Goal: Information Seeking & Learning: Understand process/instructions

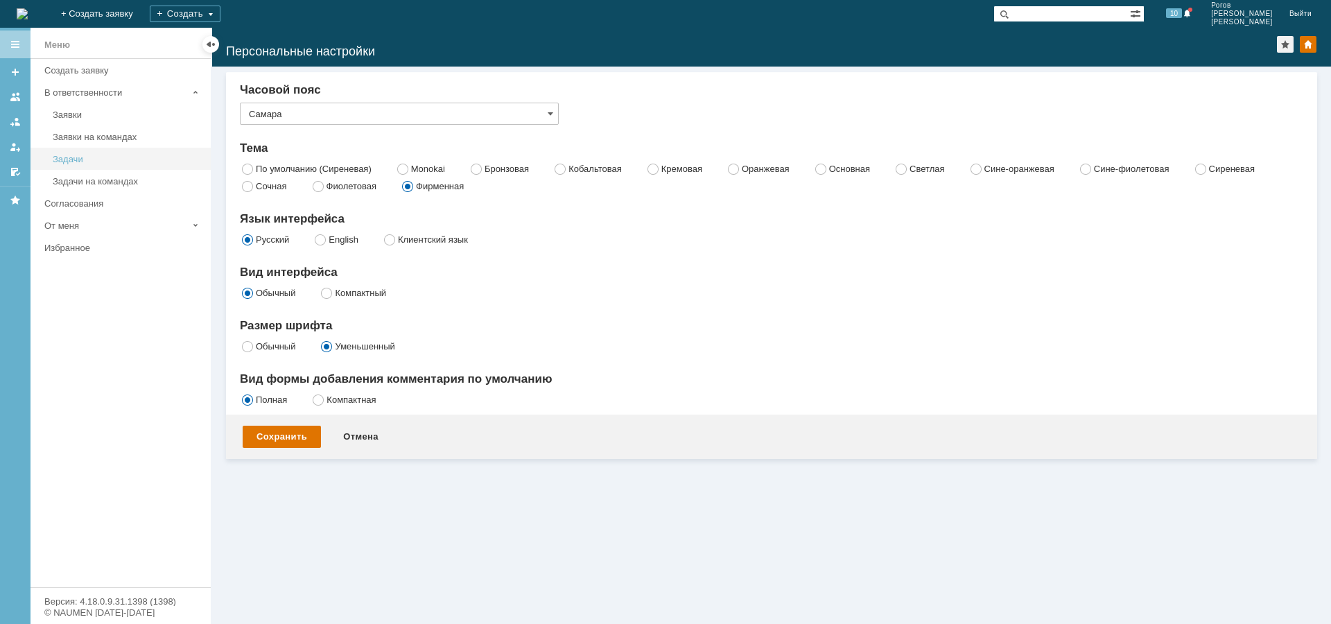
click at [87, 161] on div "Задачи" at bounding box center [128, 159] width 150 height 10
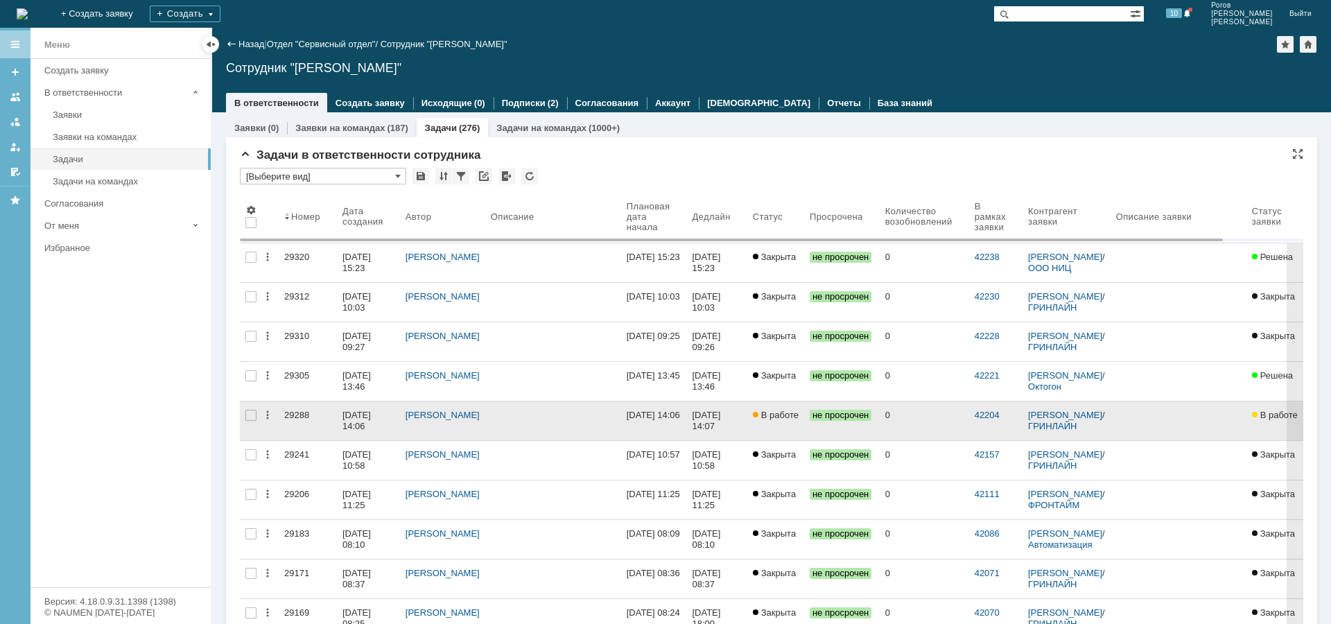
click at [294, 412] on div "29288" at bounding box center [307, 415] width 47 height 11
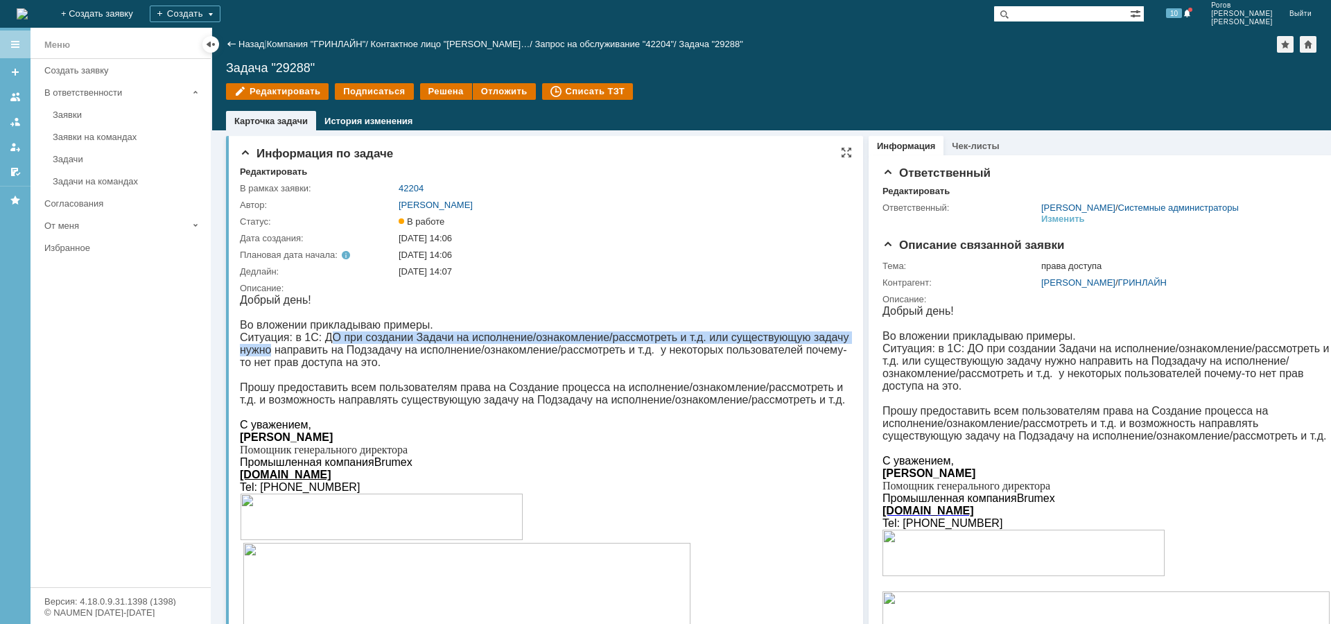
drag, startPoint x: 351, startPoint y: 340, endPoint x: 850, endPoint y: 339, distance: 499.8
click at [850, 339] on p "Во вложении прикладываю примеры. Ситуация: в 1С: ДО при создании Задачи на испо…" at bounding box center [546, 344] width 612 height 50
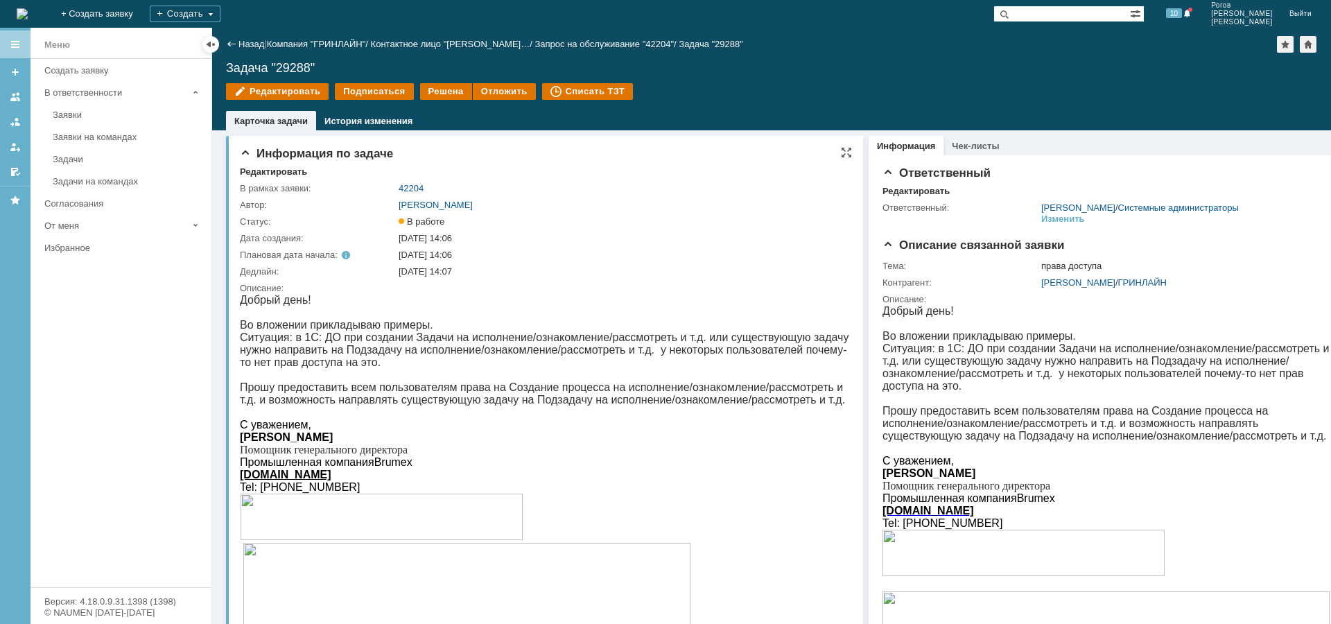
click at [731, 349] on p "Во вложении прикладываю примеры. Ситуация: в 1С: ДО при создании Задачи на испо…" at bounding box center [546, 344] width 612 height 50
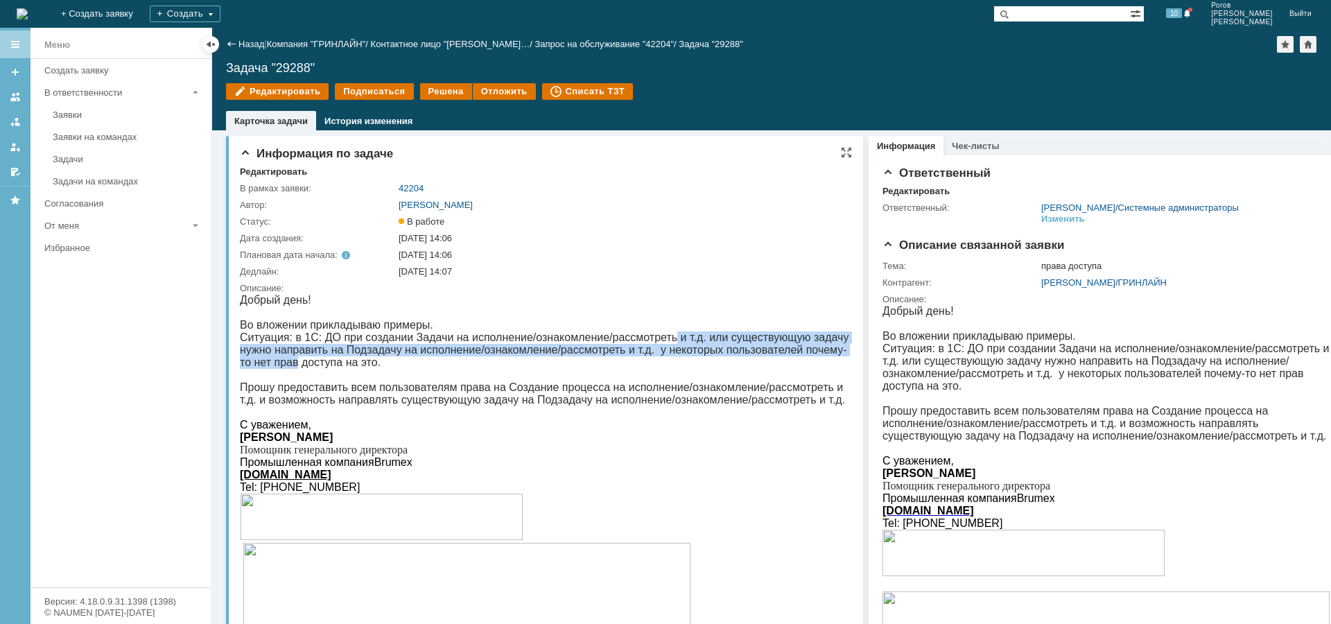
drag, startPoint x: 686, startPoint y: 338, endPoint x: 831, endPoint y: 347, distance: 145.9
click at [831, 347] on p "Во вложении прикладываю примеры. Ситуация: в 1С: ДО при создании Задачи на испо…" at bounding box center [546, 344] width 612 height 50
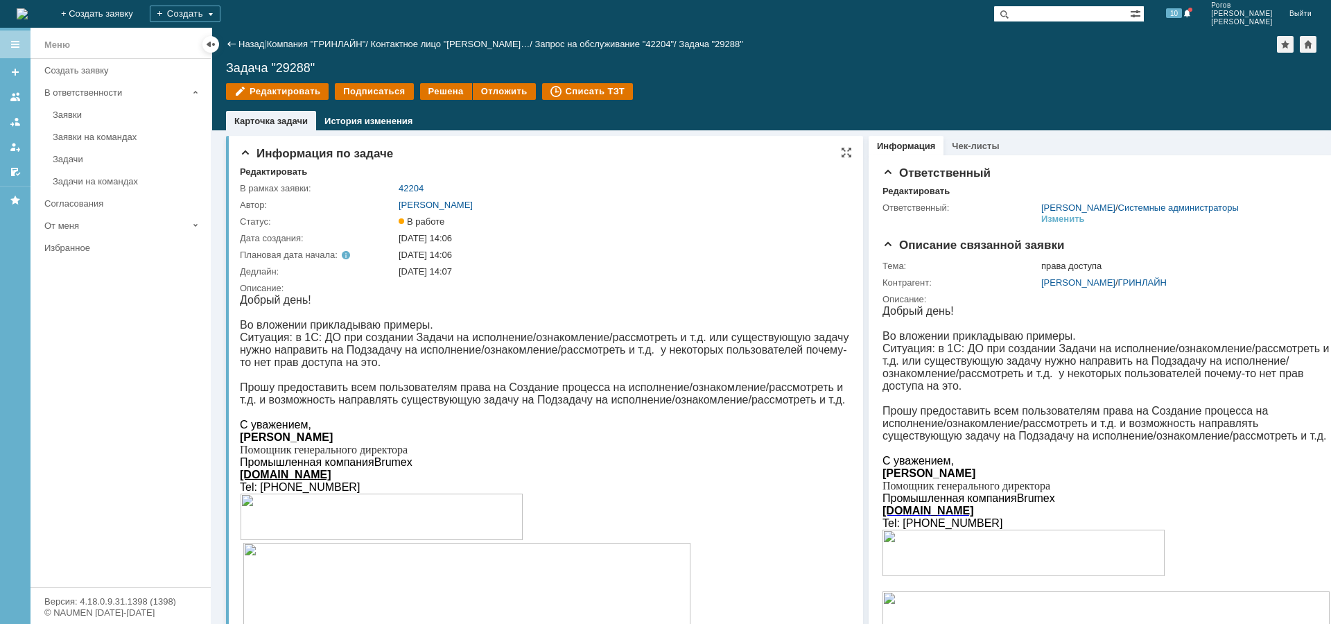
click at [448, 369] on p "Во вложении прикладываю примеры. Ситуация: в 1С: ДО при создании Задачи на испо…" at bounding box center [546, 344] width 612 height 50
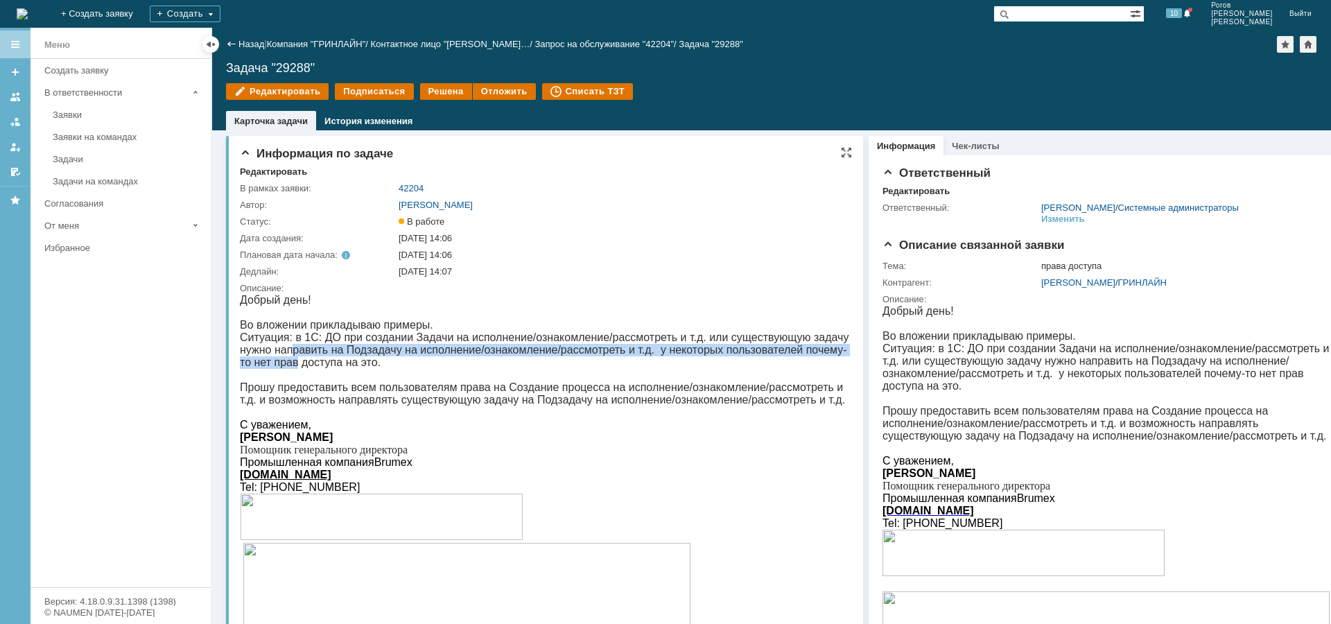
drag, startPoint x: 259, startPoint y: 353, endPoint x: 832, endPoint y: 356, distance: 573.2
click at [832, 356] on p "Во вложении прикладываю примеры. Ситуация: в 1С: ДО при создании Задачи на испо…" at bounding box center [546, 344] width 612 height 50
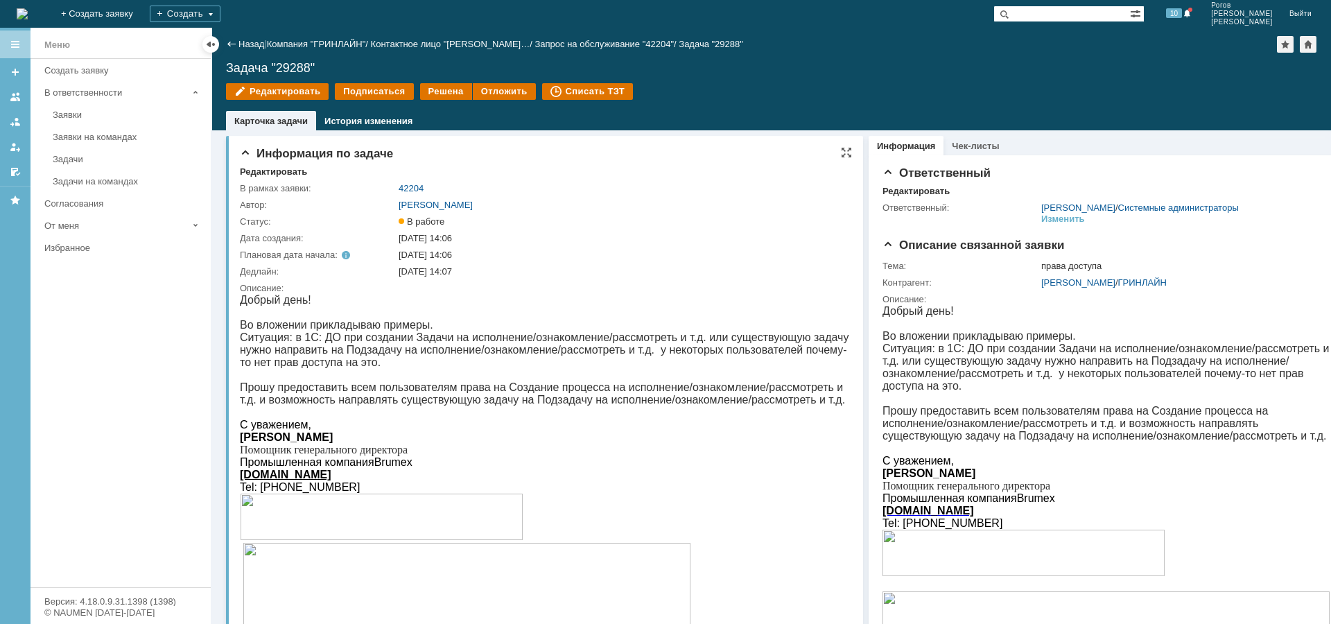
click at [728, 369] on p "Во вложении прикладываю примеры. Ситуация: в 1С: ДО при создании Задачи на испо…" at bounding box center [546, 344] width 612 height 50
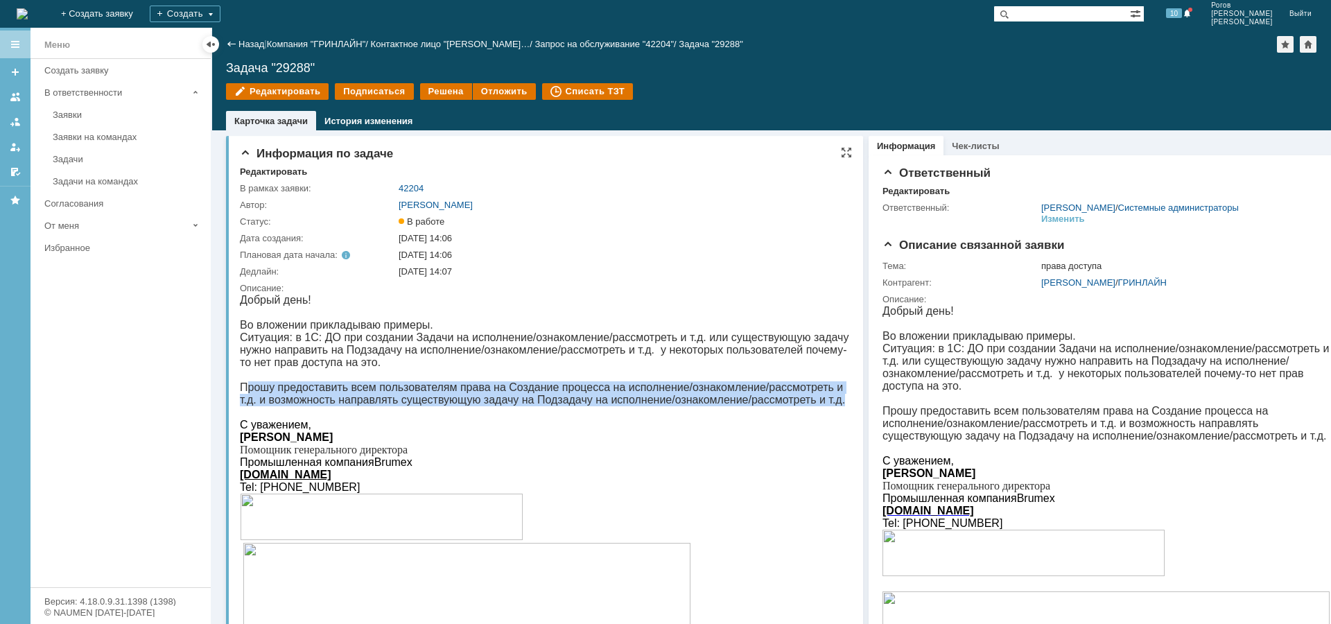
drag, startPoint x: 245, startPoint y: 392, endPoint x: 823, endPoint y: 402, distance: 578.2
click at [823, 402] on p "Прошу предоставить всем пользователям права на Создание процесса на исполнение/…" at bounding box center [546, 387] width 612 height 37
click at [729, 403] on p "Прошу предоставить всем пользователям права на Создание процесса на исполнение/…" at bounding box center [546, 387] width 612 height 37
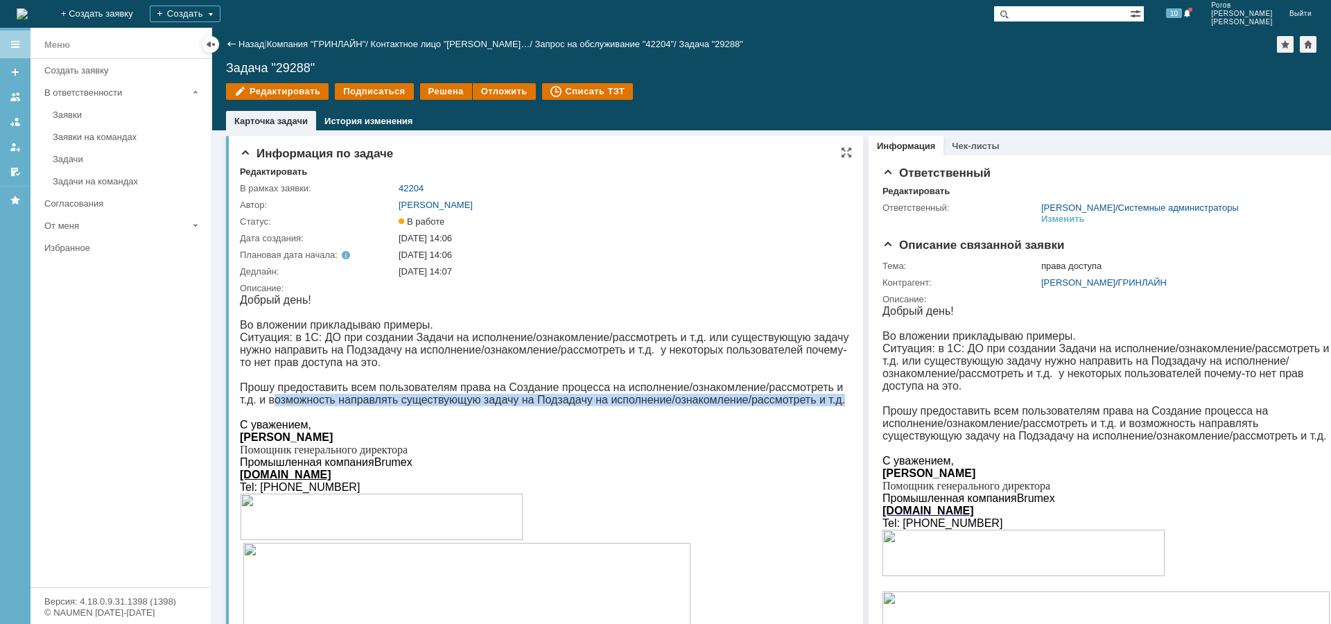
drag, startPoint x: 246, startPoint y: 405, endPoint x: 686, endPoint y: 414, distance: 440.2
click at [783, 406] on p "Прошу предоставить всем пользователям права на Создание процесса на исполнение/…" at bounding box center [546, 387] width 612 height 37
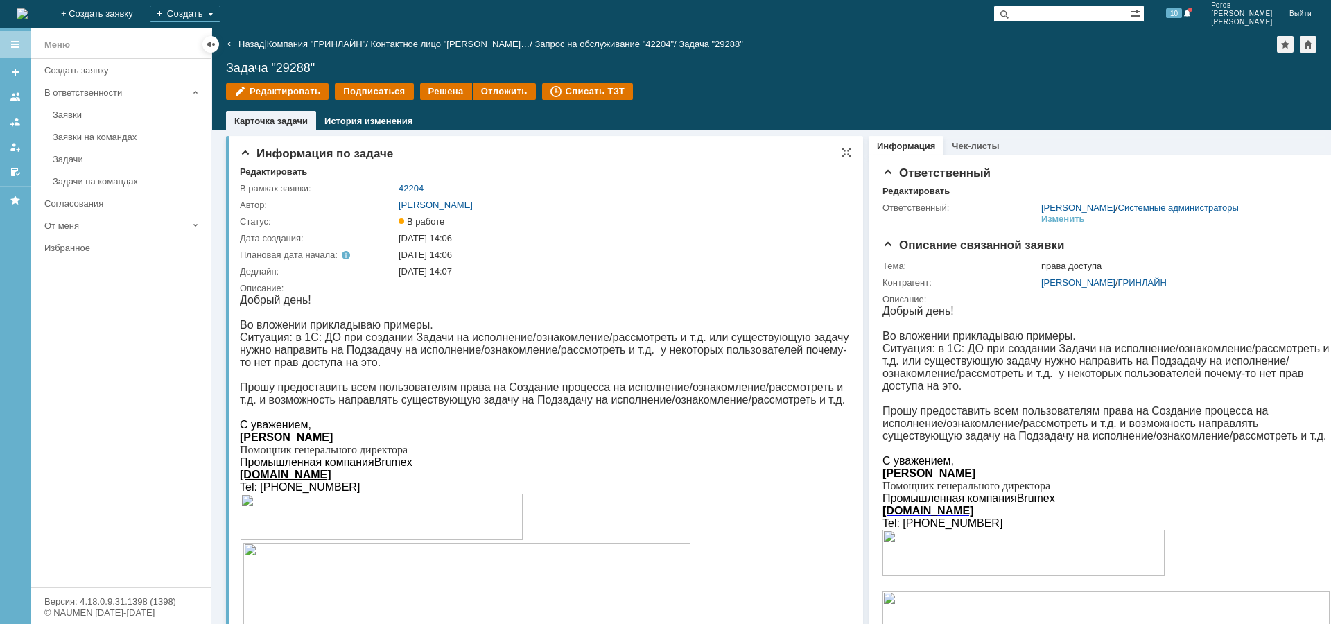
click at [601, 419] on p at bounding box center [546, 412] width 612 height 12
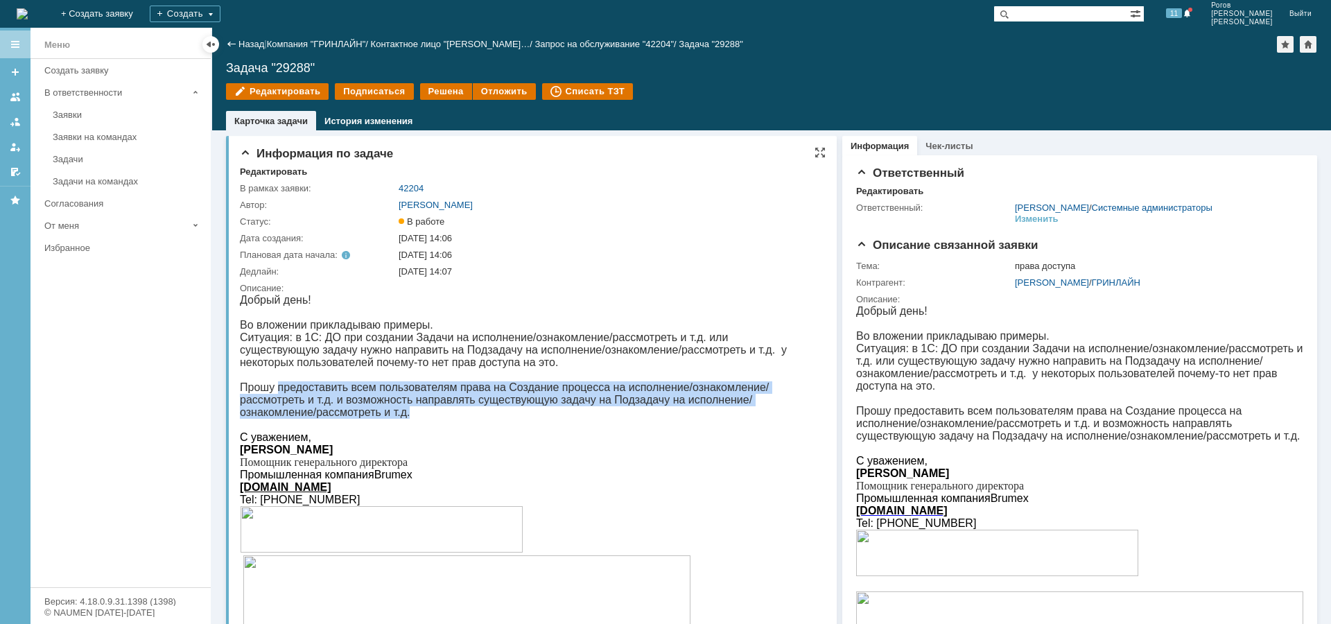
drag, startPoint x: 275, startPoint y: 395, endPoint x: 792, endPoint y: 414, distance: 516.8
click at [796, 410] on p "Прошу предоставить всем пользователям права на Создание процесса на исполнение/…" at bounding box center [524, 394] width 569 height 50
copy p "предоставить всем пользователям права на Создание процесса на исполнение/ознако…"
